Goal: Task Accomplishment & Management: Complete application form

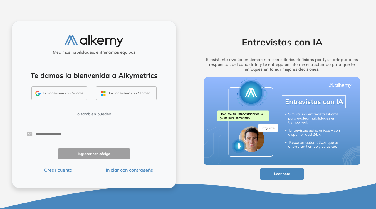
click at [69, 93] on button "Iniciar sesión con Google" at bounding box center [59, 94] width 56 height 14
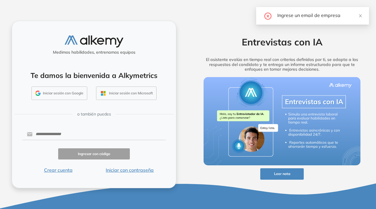
click at [58, 172] on button "Crear cuenta" at bounding box center [58, 170] width 72 height 7
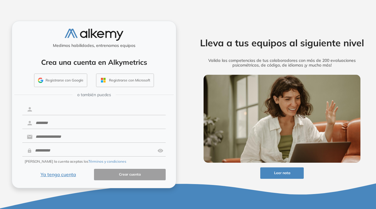
click at [96, 111] on input "text" at bounding box center [99, 109] width 133 height 11
click at [68, 72] on div "Crea una cuenta en Alkymetrics Registrarse con Google Registrarse con Microsoft" at bounding box center [93, 70] width 153 height 38
click at [68, 83] on button "Registrarse con Google" at bounding box center [60, 81] width 53 height 14
